Goal: Find specific page/section: Find specific page/section

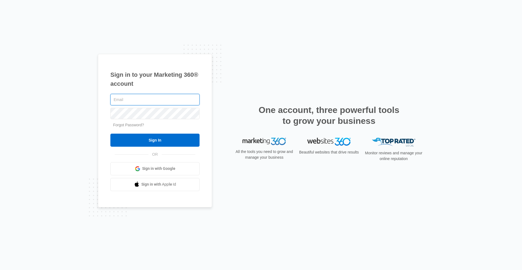
type input "luke.[PERSON_NAME]"
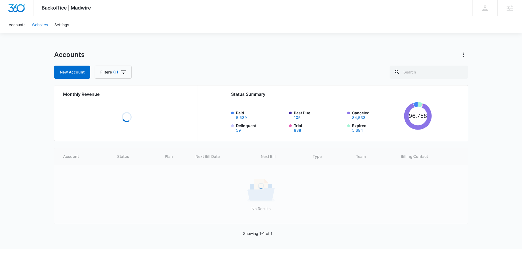
click at [36, 25] on link "Websites" at bounding box center [40, 24] width 23 height 17
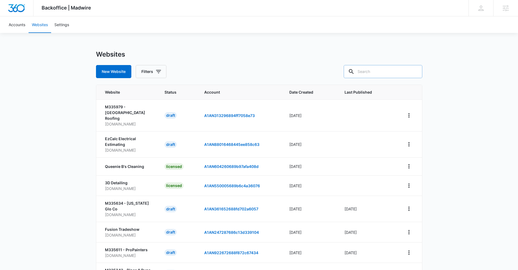
click at [378, 71] on input "text" at bounding box center [383, 71] width 79 height 13
type input "partner"
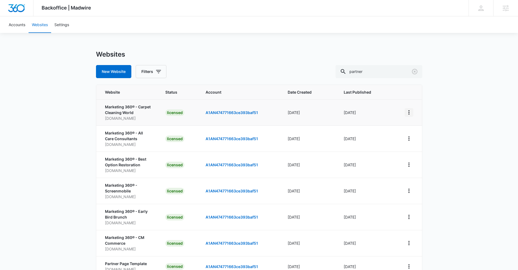
click at [407, 113] on icon "View More" at bounding box center [409, 112] width 7 height 7
click at [415, 136] on link "Edit Website" at bounding box center [423, 135] width 22 height 5
